Goal: Information Seeking & Learning: Learn about a topic

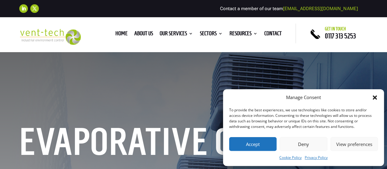
click at [253, 146] on button "Accept" at bounding box center [252, 144] width 47 height 14
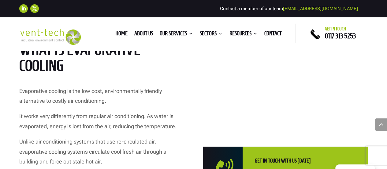
scroll to position [309, 0]
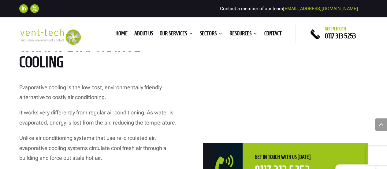
click at [253, 145] on div " Get in touch with us [DATE] 0117 313 5253" at bounding box center [285, 164] width 165 height 43
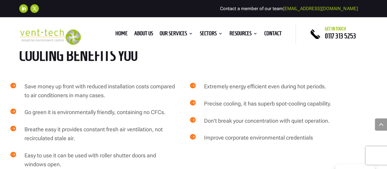
scroll to position [929, 0]
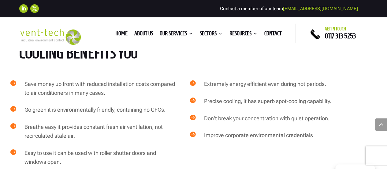
click at [210, 104] on h4 "Precise cooling, it has superb spot-cooling capability." at bounding box center [281, 103] width 154 height 12
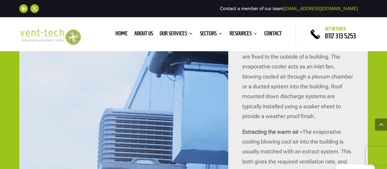
scroll to position [1233, 0]
click at [210, 103] on div at bounding box center [123, 117] width 209 height 318
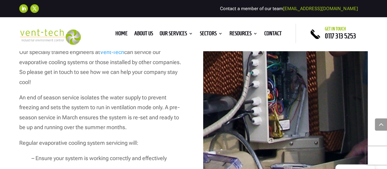
scroll to position [1741, 0]
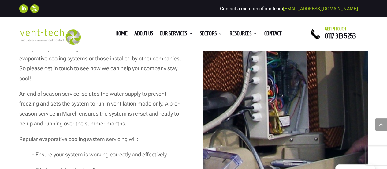
click at [210, 103] on div at bounding box center [285, 64] width 165 height 336
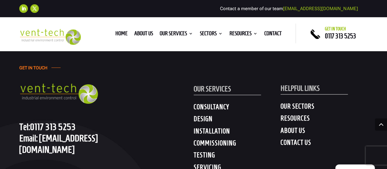
scroll to position [2484, 0]
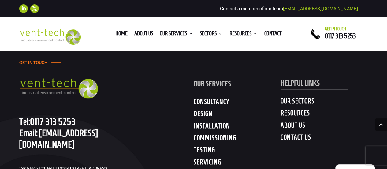
click at [210, 103] on h4 "CONSULTANCY" at bounding box center [237, 102] width 87 height 11
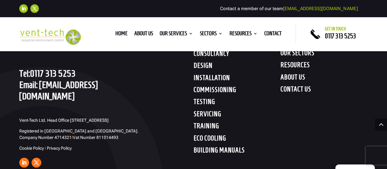
scroll to position [2532, 0]
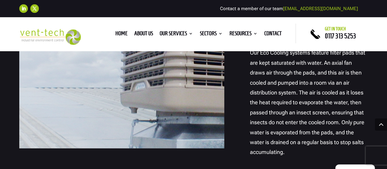
scroll to position [711, 0]
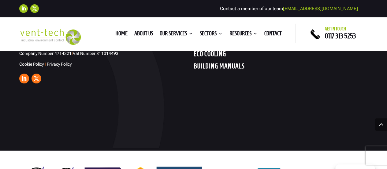
scroll to position [2400, 0]
